Goal: Transaction & Acquisition: Purchase product/service

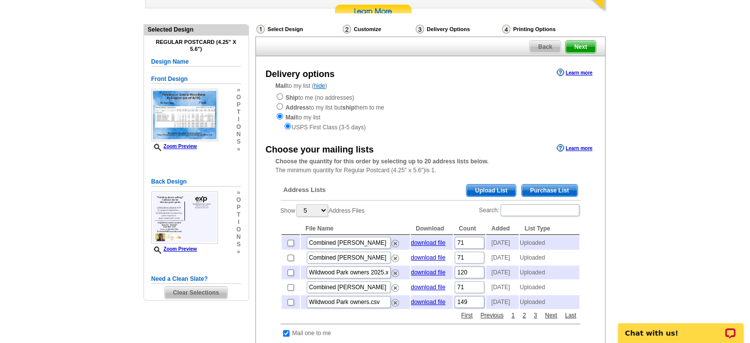
scroll to position [148, 0]
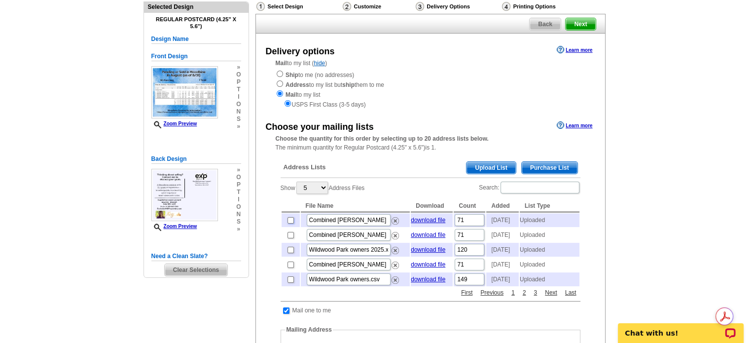
click at [290, 222] on input "checkbox" at bounding box center [290, 220] width 6 height 6
checkbox input "true"
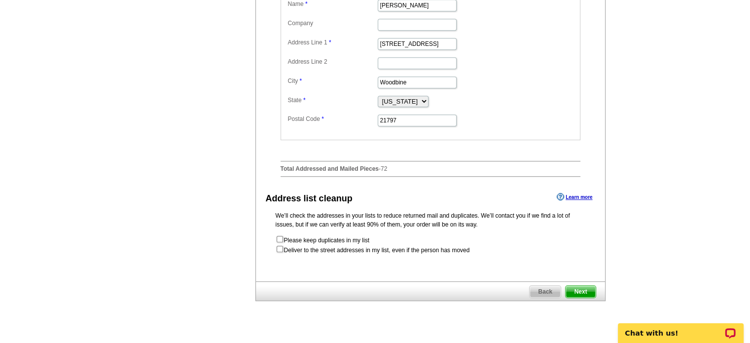
scroll to position [542, 0]
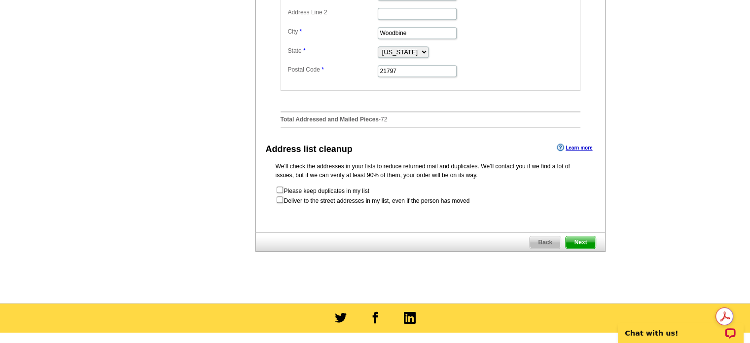
click at [582, 248] on span "Next" at bounding box center [581, 242] width 30 height 12
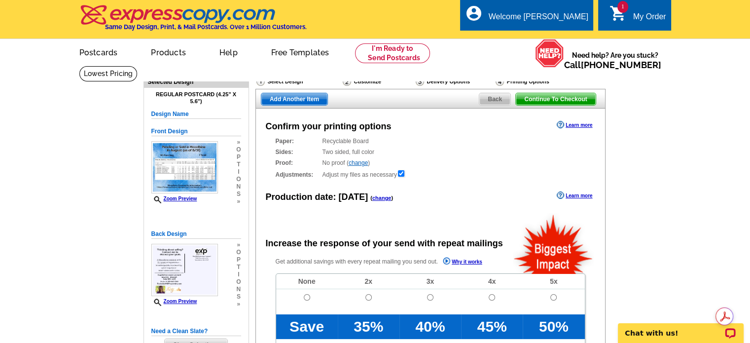
radio input "false"
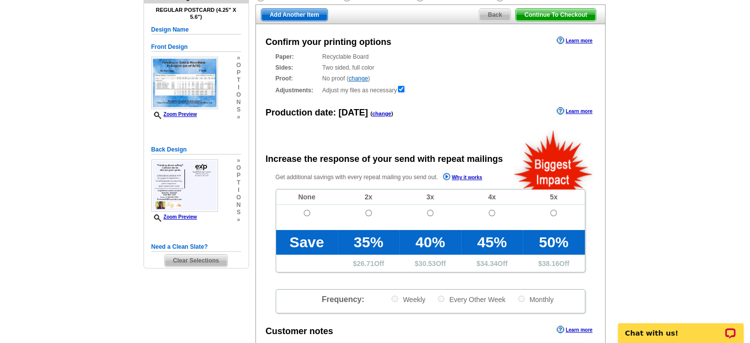
scroll to position [99, 0]
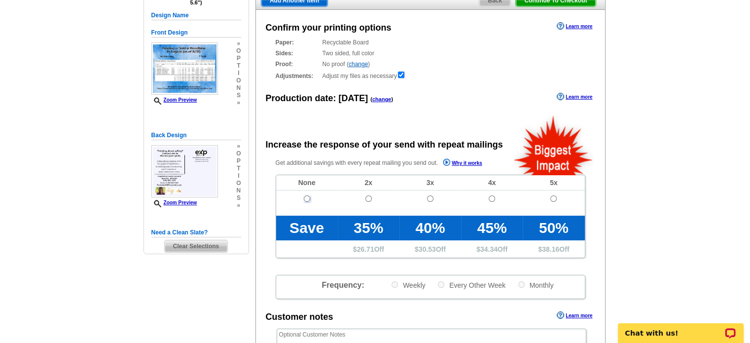
click at [306, 197] on input "radio" at bounding box center [307, 198] width 6 height 6
radio input "true"
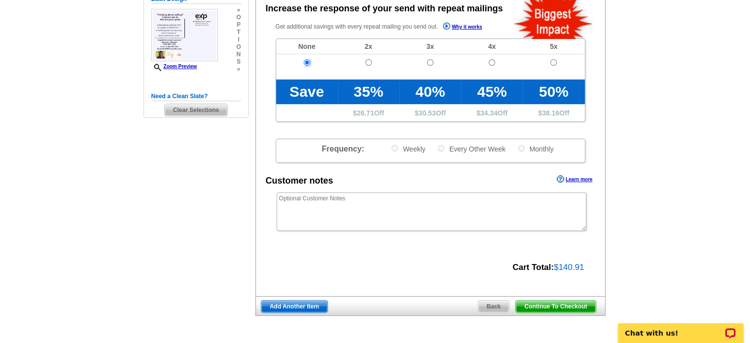
scroll to position [247, 0]
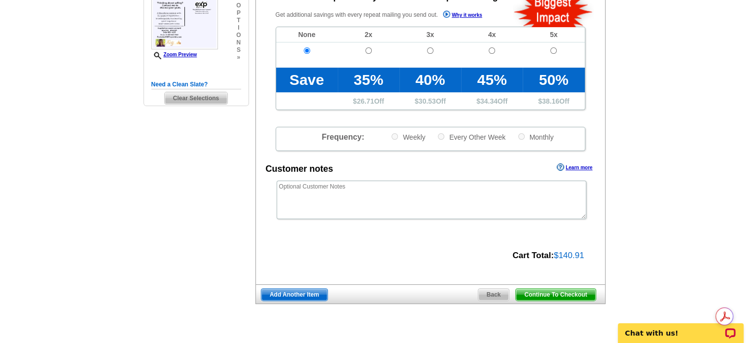
click at [290, 293] on span "Add Another Item" at bounding box center [294, 294] width 66 height 12
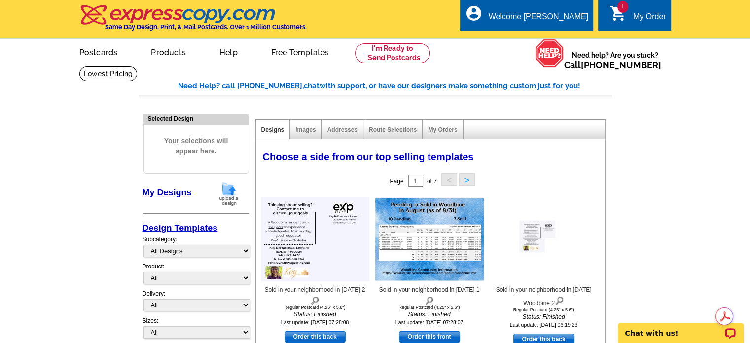
click at [178, 195] on link "My Designs" at bounding box center [167, 192] width 49 height 10
click at [227, 185] on img at bounding box center [229, 193] width 26 height 25
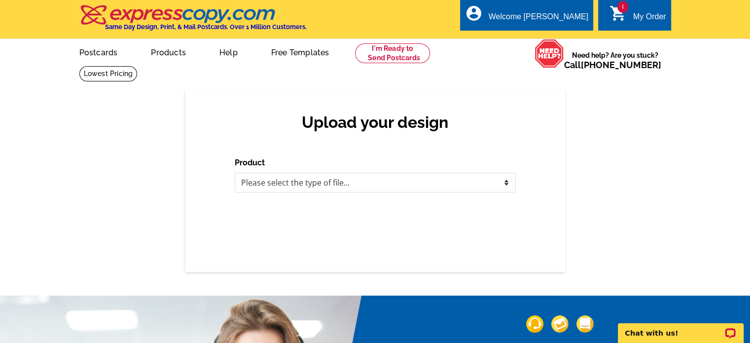
click at [409, 126] on h2 "Upload your design" at bounding box center [375, 122] width 261 height 19
click at [499, 183] on select "Please select the type of file... Postcards Business Cards Letters and flyers G…" at bounding box center [375, 183] width 281 height 20
select select "1"
click at [235, 173] on select "Please select the type of file... Postcards Business Cards Letters and flyers G…" at bounding box center [375, 183] width 281 height 20
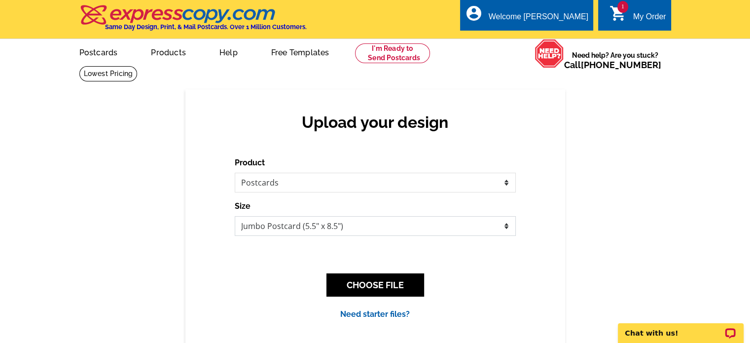
click at [481, 230] on select "Jumbo Postcard (5.5" x 8.5") Regular Postcard (4.25" x 5.6") Panoramic Postcard…" at bounding box center [375, 226] width 281 height 20
select select "1"
click at [235, 216] on select "Jumbo Postcard (5.5" x 8.5") Regular Postcard (4.25" x 5.6") Panoramic Postcard…" at bounding box center [375, 226] width 281 height 20
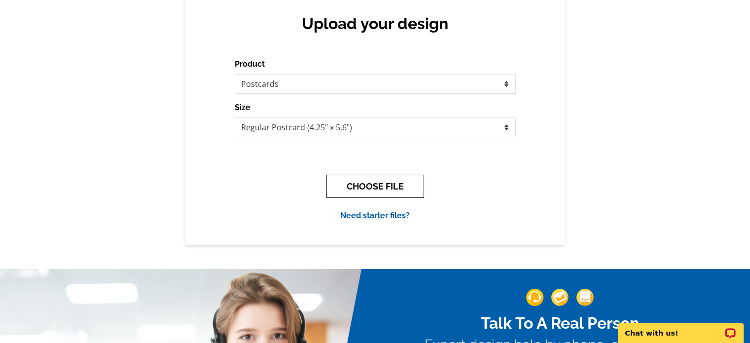
click at [379, 187] on button "CHOOSE FILE" at bounding box center [375, 186] width 98 height 23
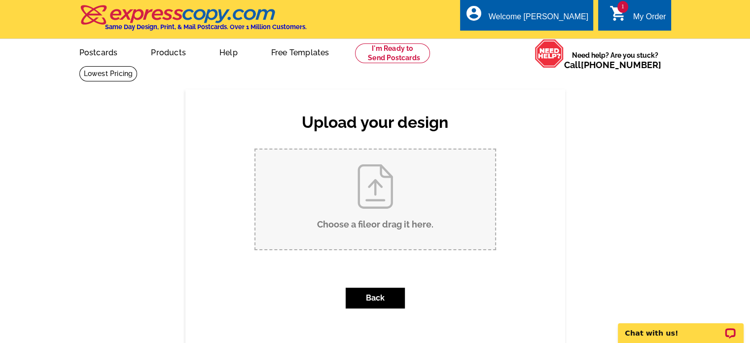
click at [373, 190] on input "Choose a file or drag it here ." at bounding box center [375, 199] width 240 height 100
type input "C:\fakepath\Sold in your neighborhood in June-August 2025.pdf"
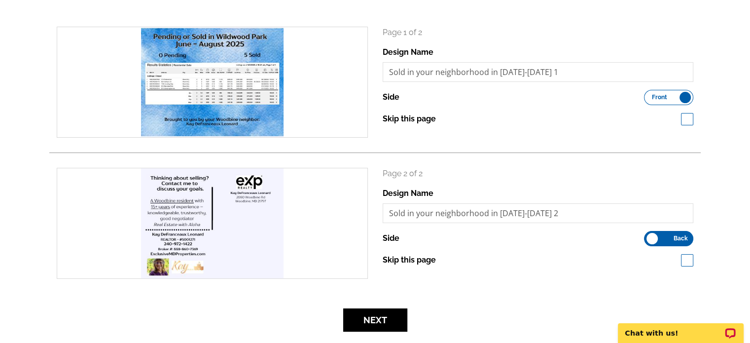
scroll to position [197, 0]
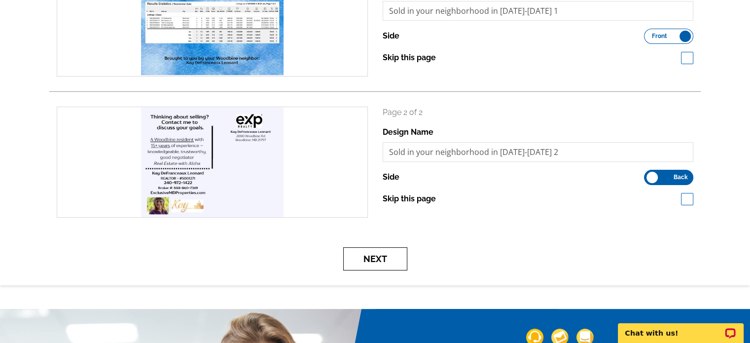
click at [392, 259] on button "Next" at bounding box center [375, 258] width 64 height 23
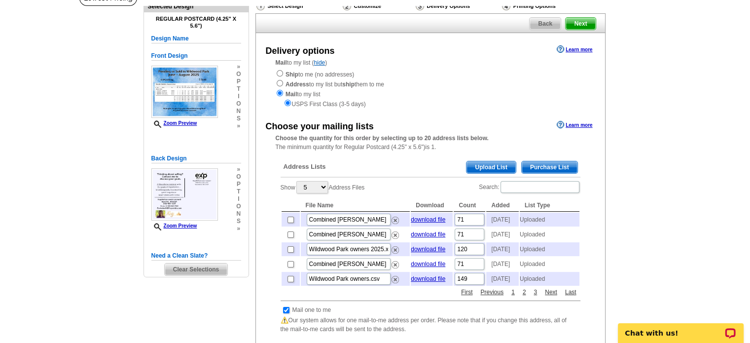
scroll to position [99, 0]
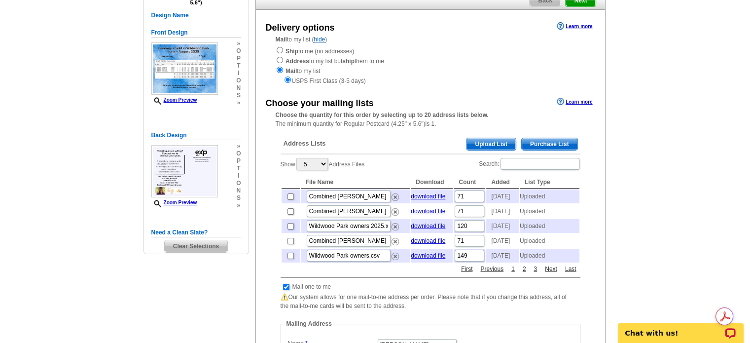
click at [290, 229] on input "checkbox" at bounding box center [290, 226] width 6 height 6
checkbox input "true"
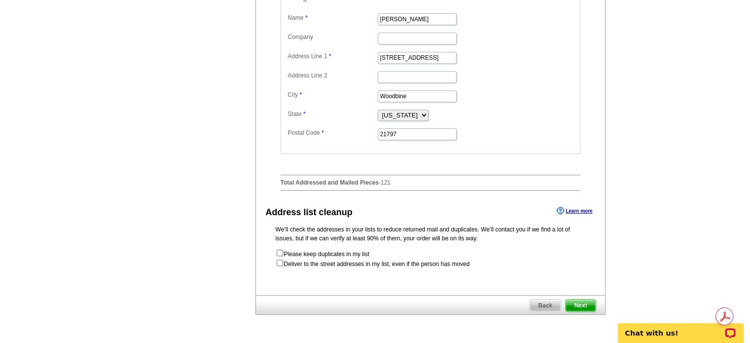
scroll to position [444, 0]
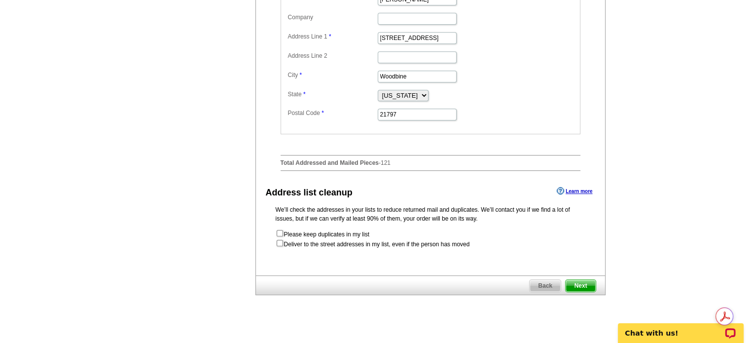
click at [579, 291] on span "Next" at bounding box center [581, 286] width 30 height 12
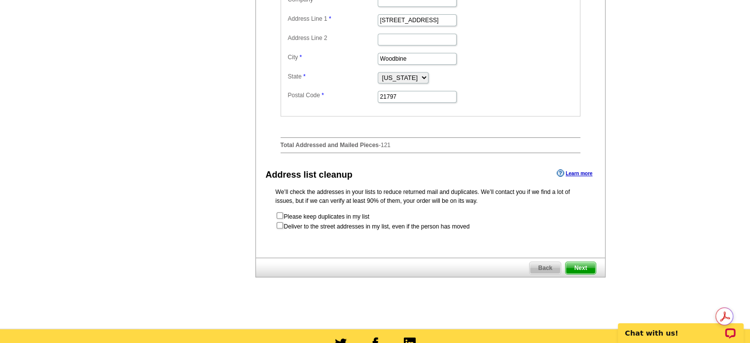
scroll to position [0, 0]
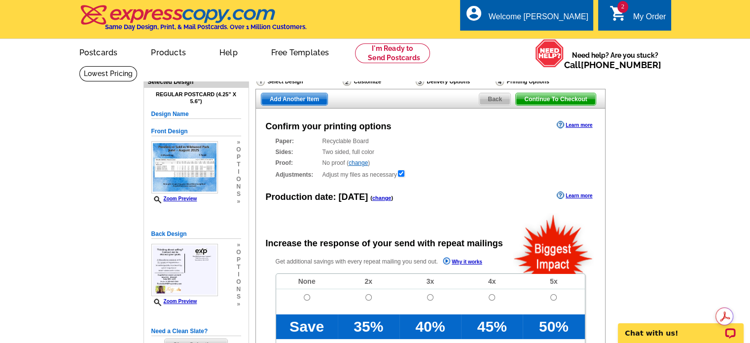
radio input "false"
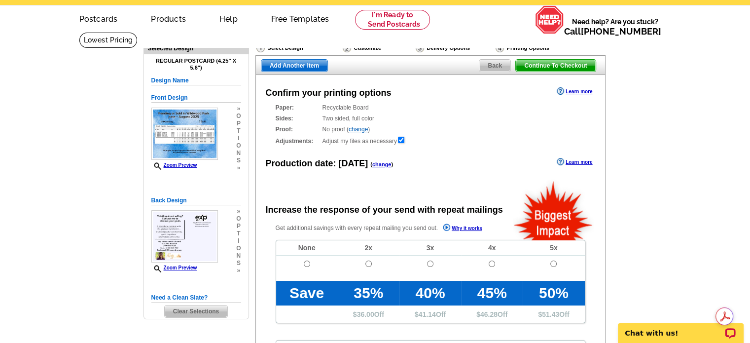
scroll to position [49, 0]
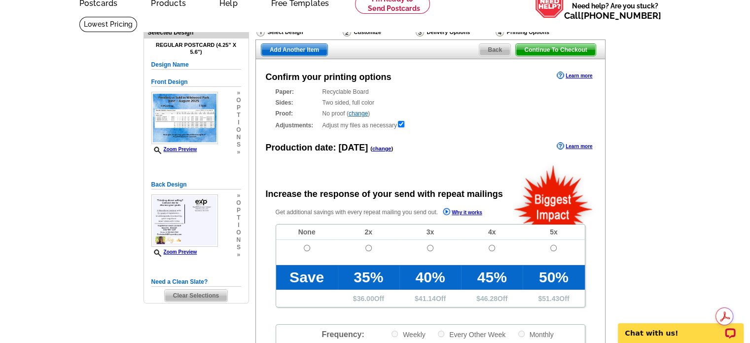
drag, startPoint x: 306, startPoint y: 244, endPoint x: 311, endPoint y: 250, distance: 7.7
click at [307, 246] on td at bounding box center [307, 252] width 62 height 25
click at [306, 249] on input "radio" at bounding box center [307, 248] width 6 height 6
radio input "true"
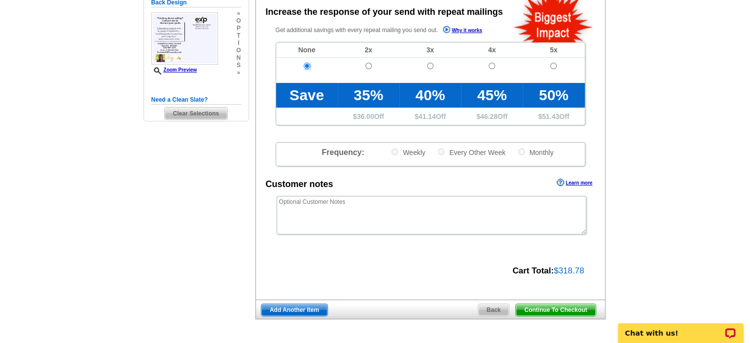
scroll to position [247, 0]
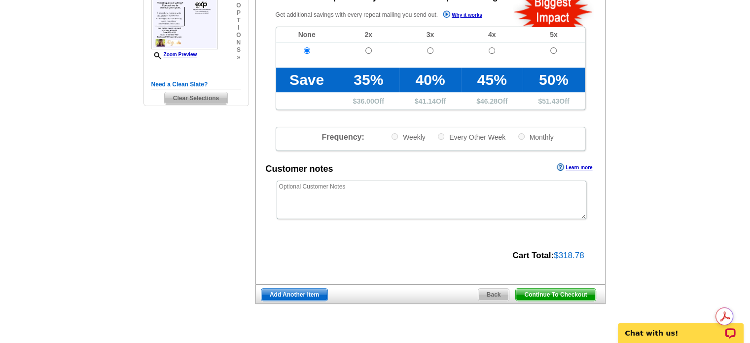
click at [548, 295] on span "Continue To Checkout" at bounding box center [555, 294] width 79 height 12
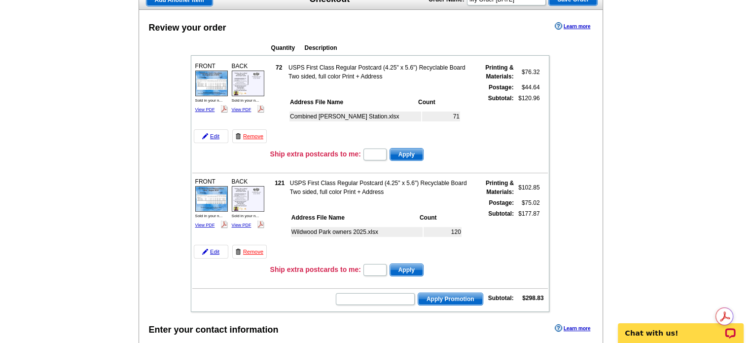
scroll to position [99, 0]
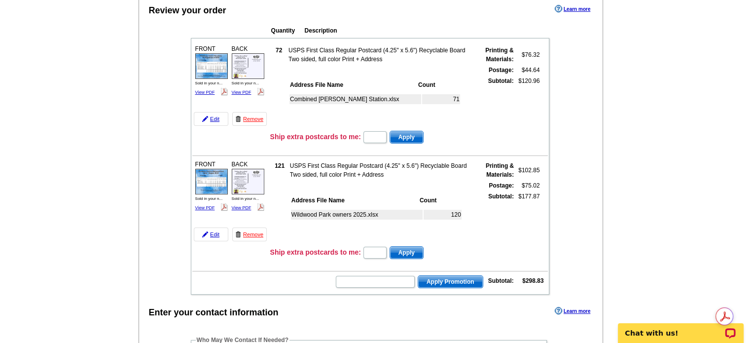
click at [381, 275] on form "Apply Promotion" at bounding box center [409, 282] width 148 height 14
click at [379, 276] on input "text" at bounding box center [375, 282] width 79 height 12
paste input "E3025"
type input "E3025"
click at [444, 276] on span "Apply Promotion" at bounding box center [450, 282] width 65 height 12
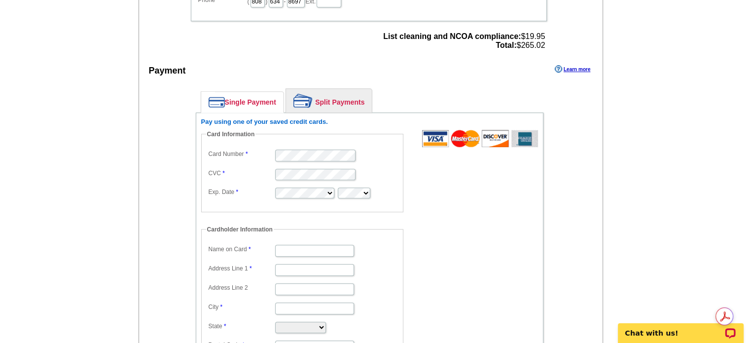
scroll to position [542, 0]
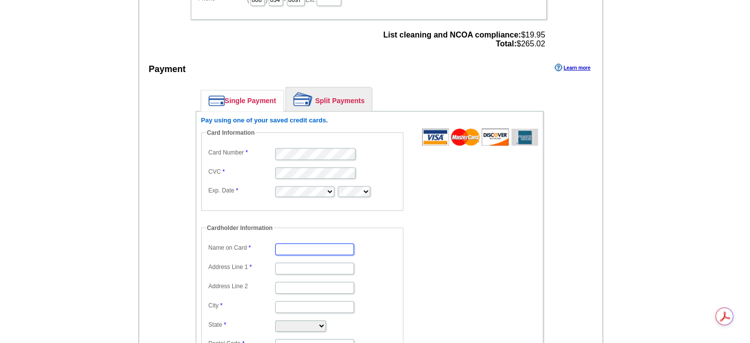
click at [299, 243] on input "Name on Card" at bounding box center [314, 249] width 79 height 12
type input "Kaye A Leonard"
type input "2080 Woodbine Rd"
type input "S"
type input "Woodbine"
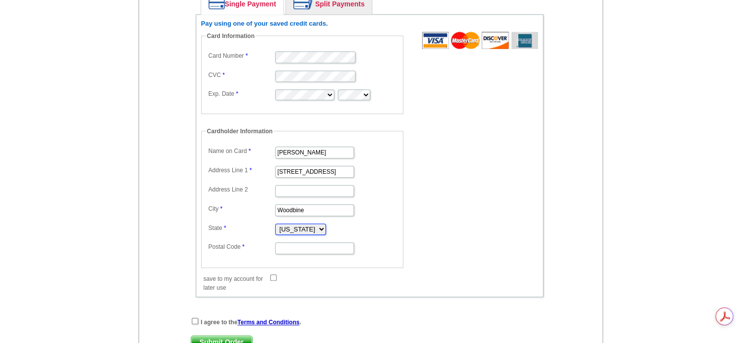
scroll to position [641, 0]
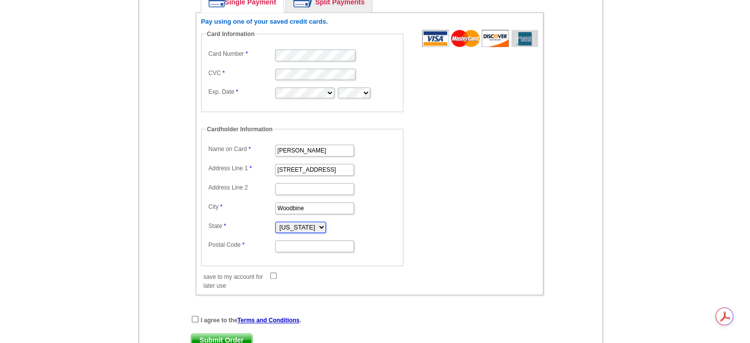
click at [326, 221] on select "Alabama Alaska Arizona Arkansas California Colorado Connecticut District of Col…" at bounding box center [300, 226] width 51 height 11
select select "MD"
click at [275, 221] on select "Alabama Alaska Arizona Arkansas California Colorado Connecticut District of Col…" at bounding box center [300, 226] width 51 height 11
click at [304, 238] on dd at bounding box center [302, 245] width 192 height 15
click at [302, 240] on input "Postal Code" at bounding box center [314, 246] width 79 height 12
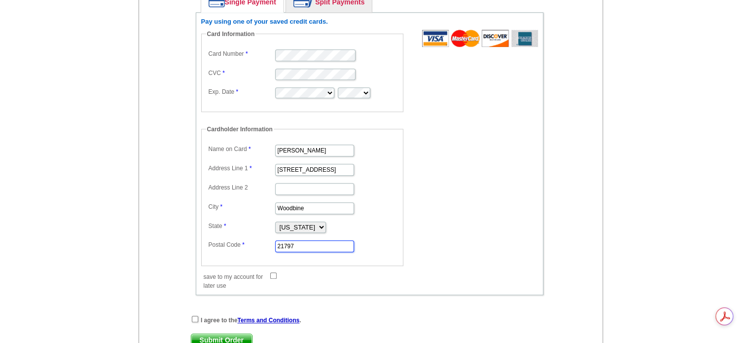
type input "21797"
click at [421, 242] on form "Card Information Card Number CVC Exp. Date Cardholder Information Name on Card …" at bounding box center [369, 155] width 337 height 250
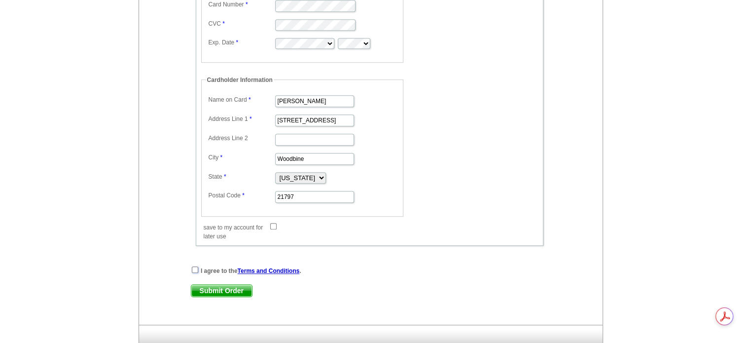
click at [193, 266] on input "checkbox" at bounding box center [195, 269] width 6 height 6
checkbox input "true"
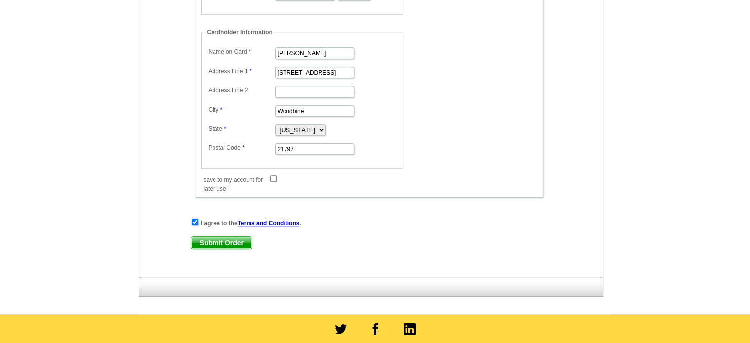
scroll to position [740, 0]
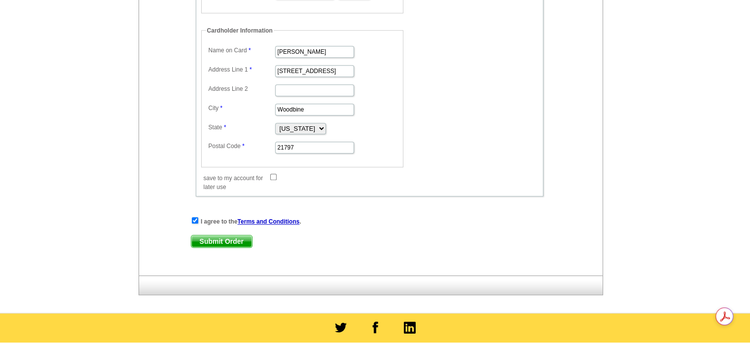
click at [236, 235] on span "Submit Order" at bounding box center [221, 241] width 61 height 12
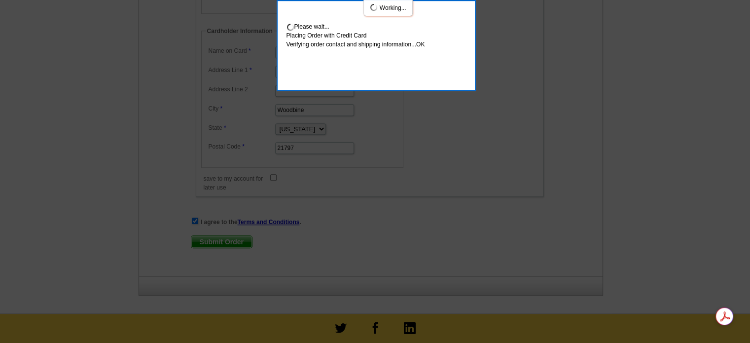
scroll to position [793, 0]
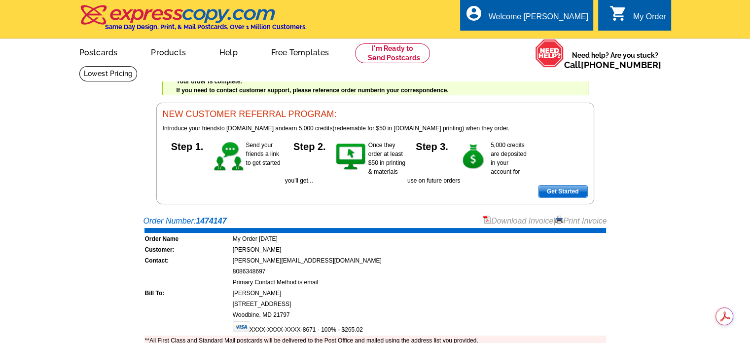
click at [387, 216] on div "Order Number: 1474147 Download Invoice | Print Invoice" at bounding box center [376, 221] width 464 height 12
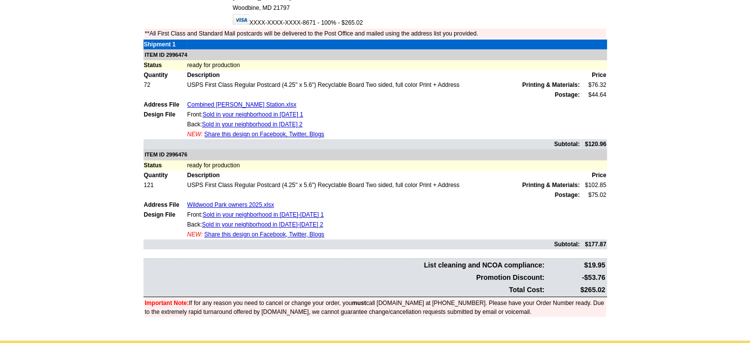
scroll to position [197, 0]
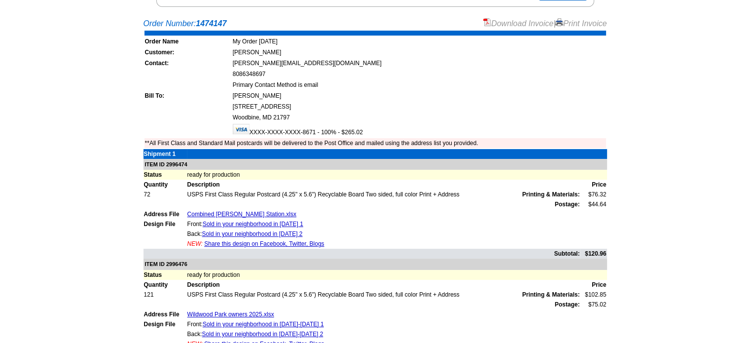
drag, startPoint x: 581, startPoint y: 22, endPoint x: 563, endPoint y: 296, distance: 274.8
click at [581, 22] on link "Print Invoice" at bounding box center [580, 23] width 51 height 8
